Goal: Task Accomplishment & Management: Manage account settings

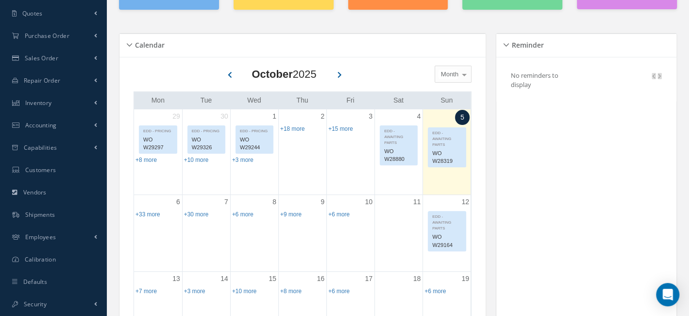
scroll to position [146, 0]
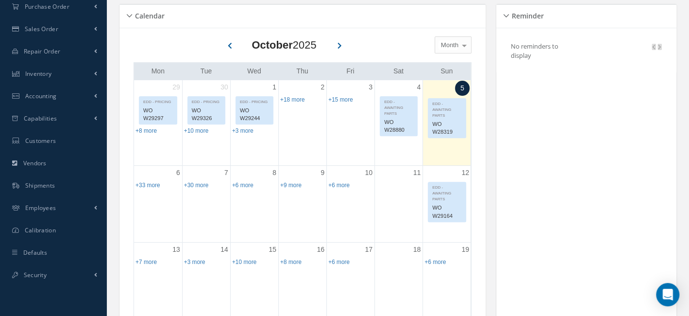
click at [130, 16] on div "Calendar" at bounding box center [303, 16] width 366 height 15
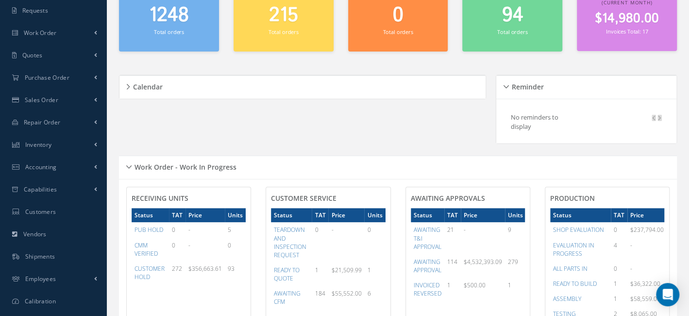
scroll to position [0, 0]
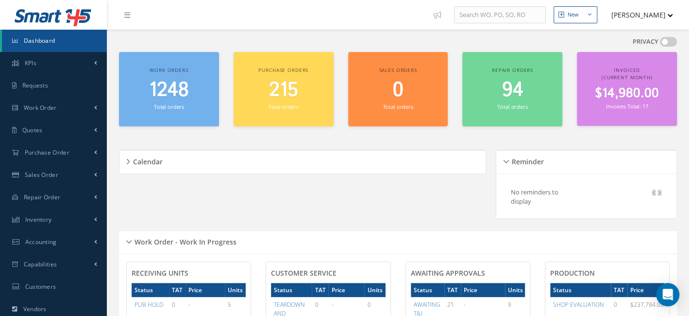
click at [505, 160] on div "Reminder" at bounding box center [587, 162] width 180 height 15
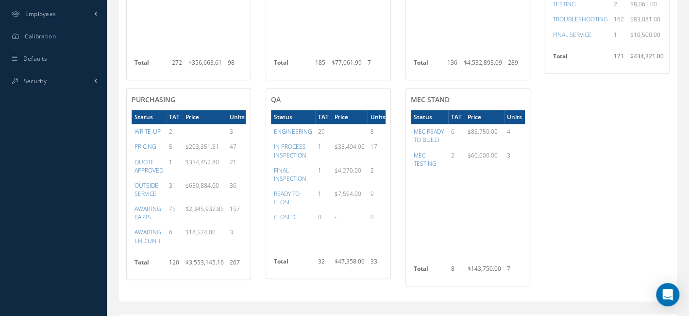
scroll to position [340, 0]
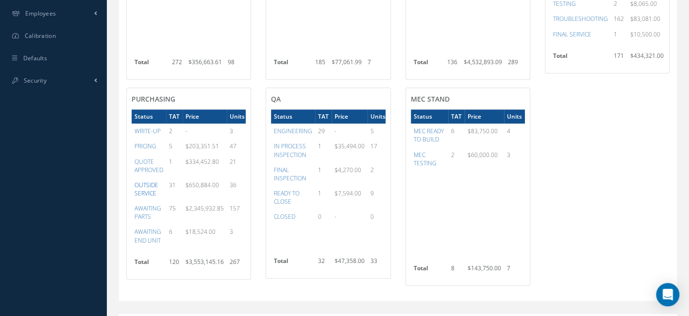
click at [143, 190] on a=32&excludeInternalCustomer=false&excludeInvoicedOrClosed=true&&filtersHidded"] "OUTSIDE SERVICE" at bounding box center [147, 189] width 24 height 17
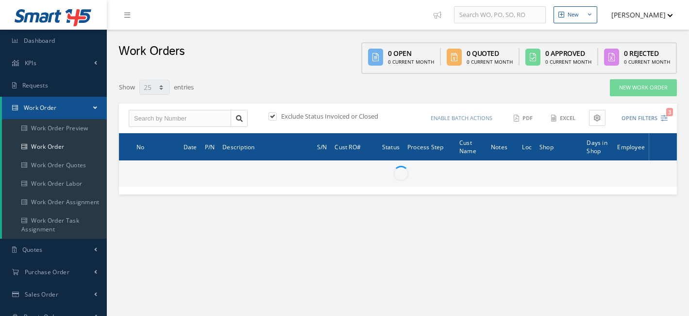
select select "25"
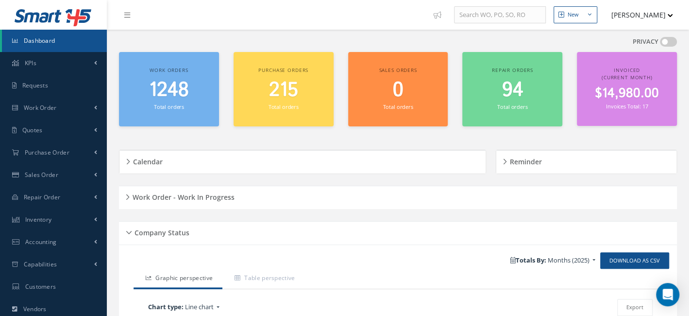
click at [669, 17] on button "[PERSON_NAME]" at bounding box center [637, 14] width 71 height 19
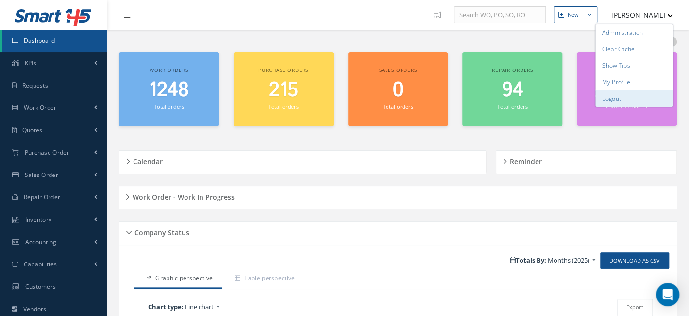
click at [635, 95] on link "Logout" at bounding box center [635, 98] width 78 height 17
